Goal: Ask a question

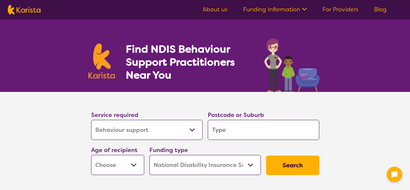
select select "Behaviour support"
select select "NDIS"
select select "Behaviour support"
select select "NDIS"
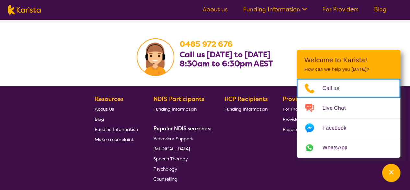
scroll to position [1156, 0]
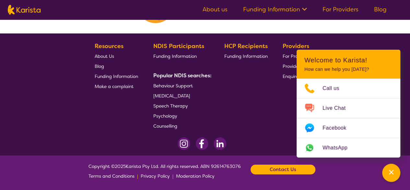
click at [260, 88] on div "HCP Recipients Funding Information" at bounding box center [247, 86] width 46 height 90
click at [108, 55] on span "About Us" at bounding box center [104, 56] width 19 height 6
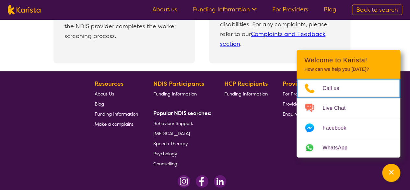
scroll to position [1492, 0]
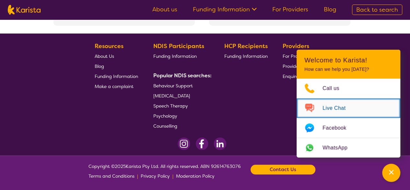
click at [332, 112] on span "Live Chat" at bounding box center [338, 108] width 31 height 10
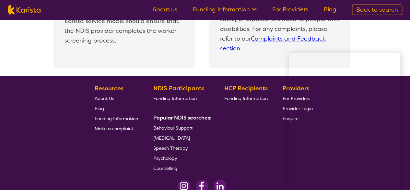
scroll to position [1459, 0]
